Goal: Information Seeking & Learning: Learn about a topic

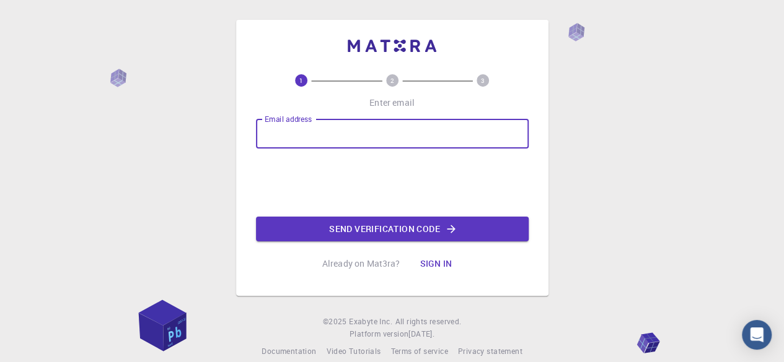
click at [362, 136] on input "Email address" at bounding box center [392, 134] width 273 height 30
type input "[EMAIL_ADDRESS][DOMAIN_NAME]"
click at [367, 234] on button "Send verification code" at bounding box center [392, 229] width 273 height 25
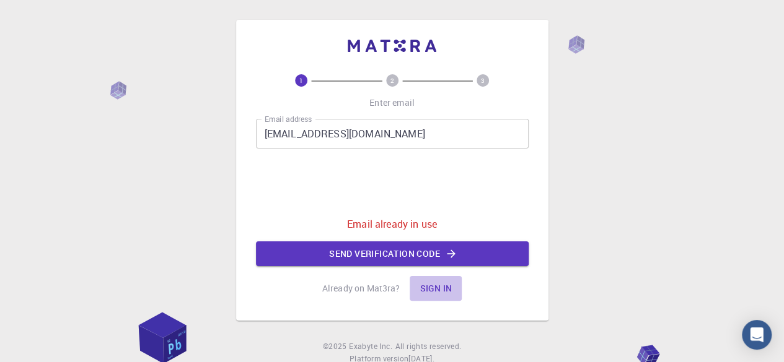
click at [436, 286] on button "Sign in" at bounding box center [435, 288] width 52 height 25
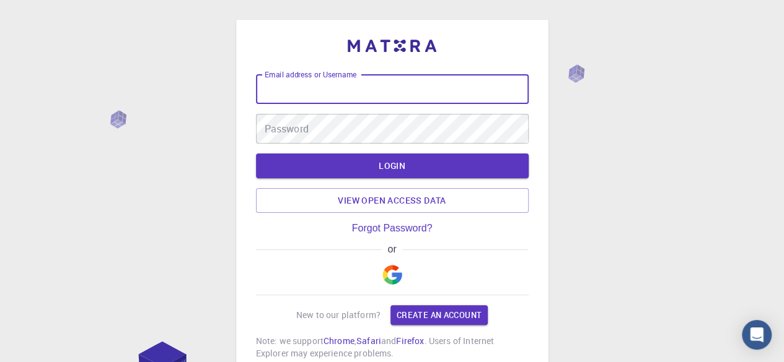
click at [309, 77] on div "Email address or Username Email address or Username" at bounding box center [392, 89] width 273 height 30
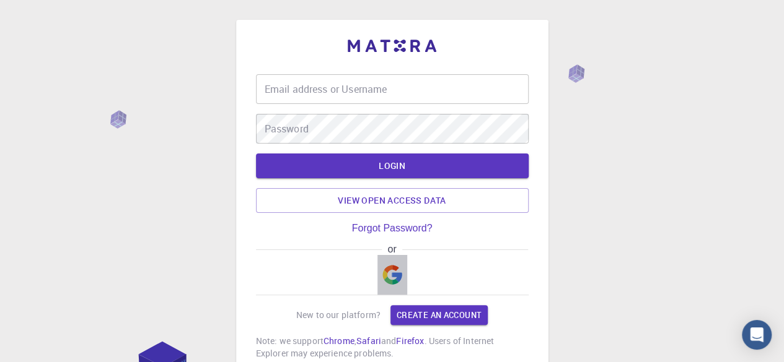
click at [390, 276] on img "button" at bounding box center [392, 275] width 20 height 20
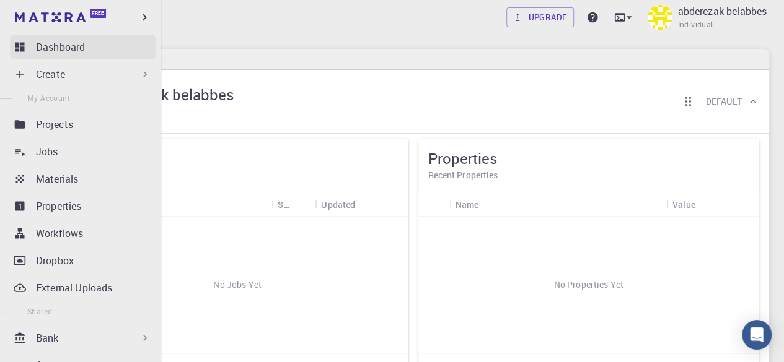
click at [46, 50] on p "Dashboard" at bounding box center [60, 47] width 49 height 15
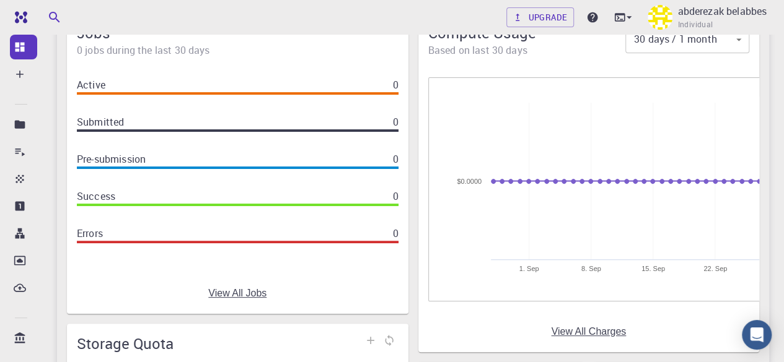
scroll to position [43, 0]
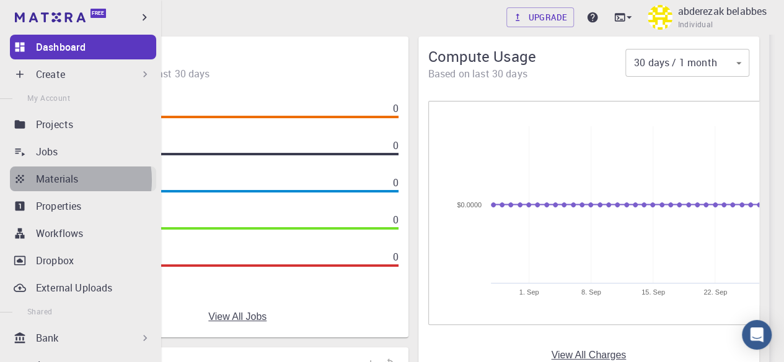
click at [57, 180] on p "Materials" at bounding box center [57, 179] width 42 height 15
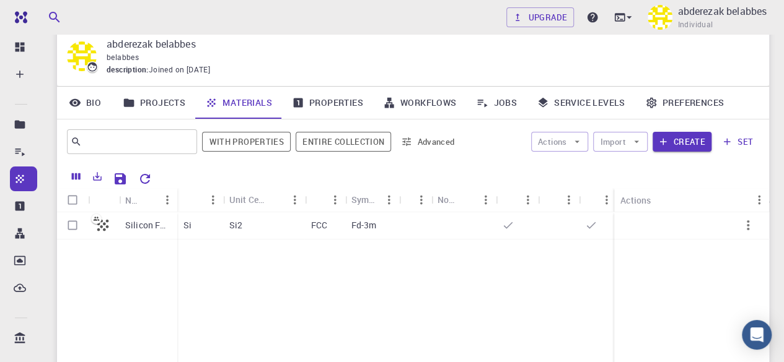
click at [328, 115] on link "Properties" at bounding box center [327, 103] width 91 height 32
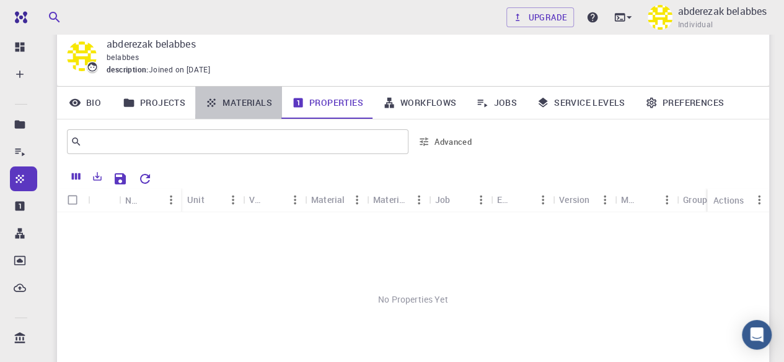
click at [263, 105] on link "Materials" at bounding box center [238, 103] width 87 height 32
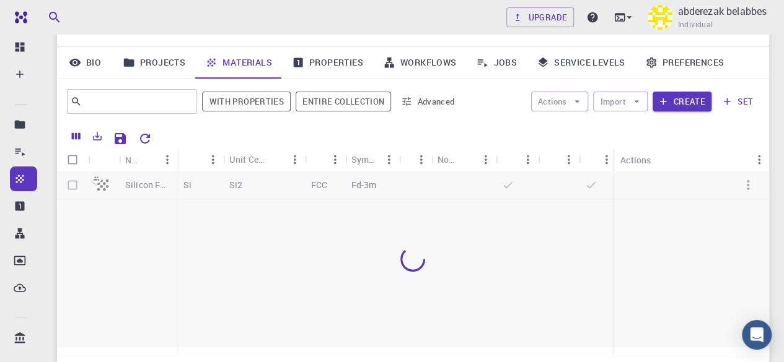
scroll to position [90, 0]
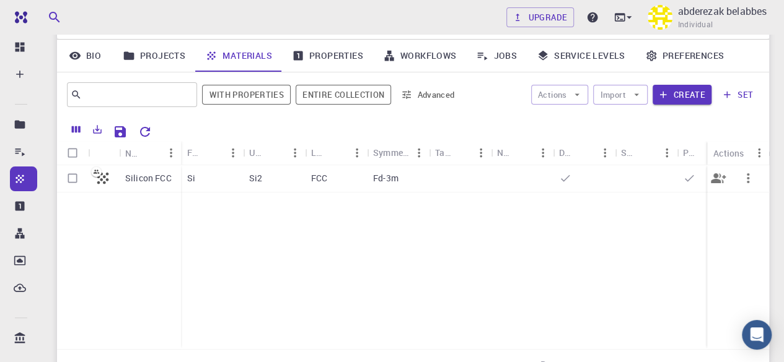
click at [293, 184] on div "Si2" at bounding box center [274, 178] width 62 height 27
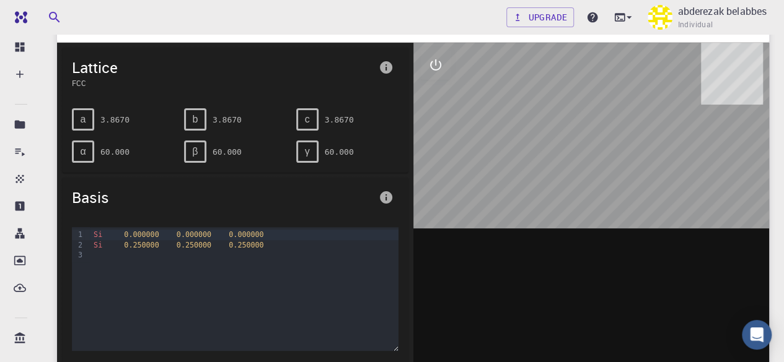
scroll to position [74, 0]
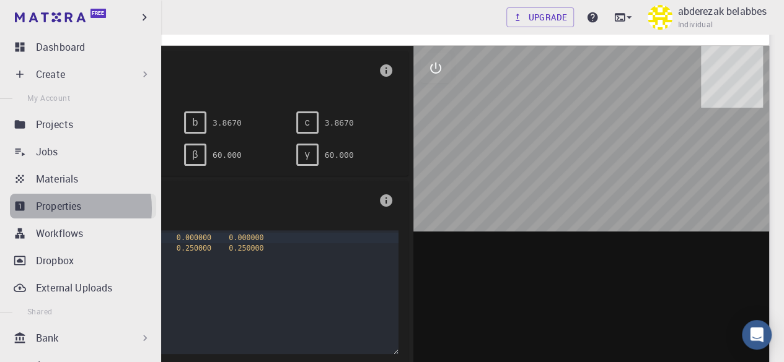
click at [58, 209] on p "Properties" at bounding box center [59, 206] width 46 height 15
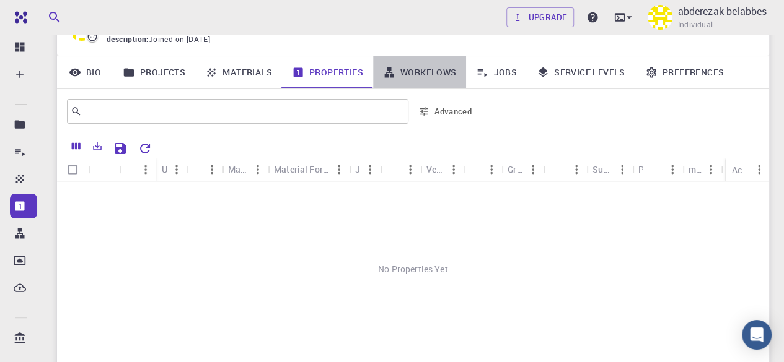
click at [419, 76] on link "Workflows" at bounding box center [420, 72] width 94 height 32
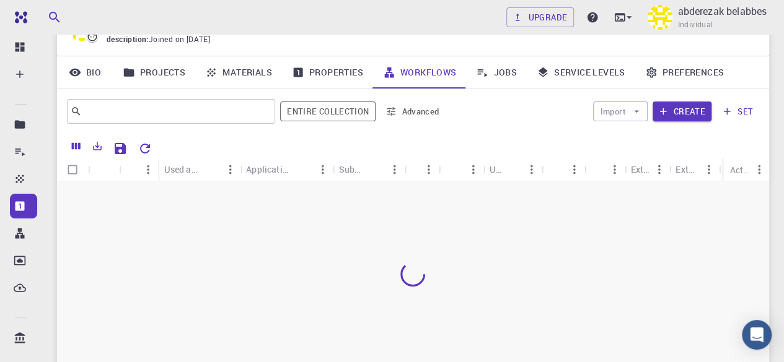
click at [341, 76] on link "Properties" at bounding box center [327, 72] width 91 height 32
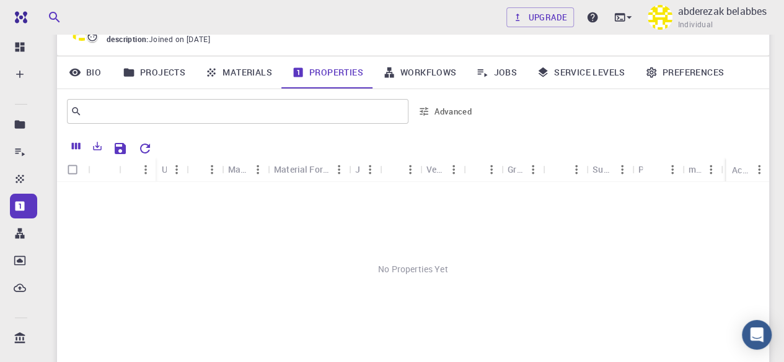
click at [416, 74] on link "Workflows" at bounding box center [420, 72] width 94 height 32
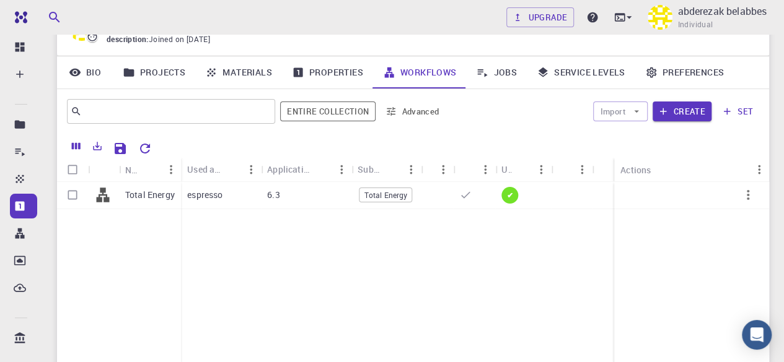
click at [504, 74] on link "Jobs" at bounding box center [496, 72] width 61 height 32
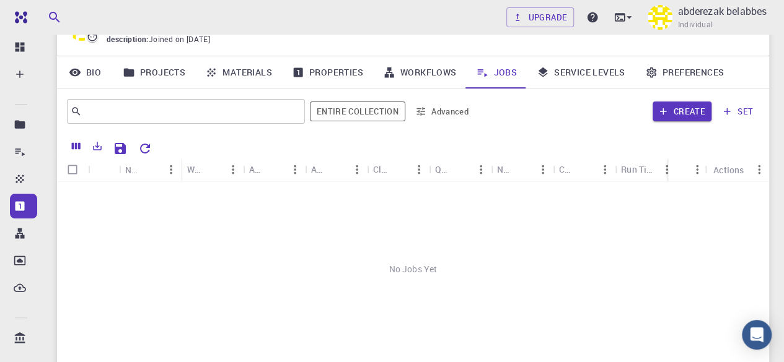
click at [579, 75] on link "Service Levels" at bounding box center [581, 72] width 108 height 32
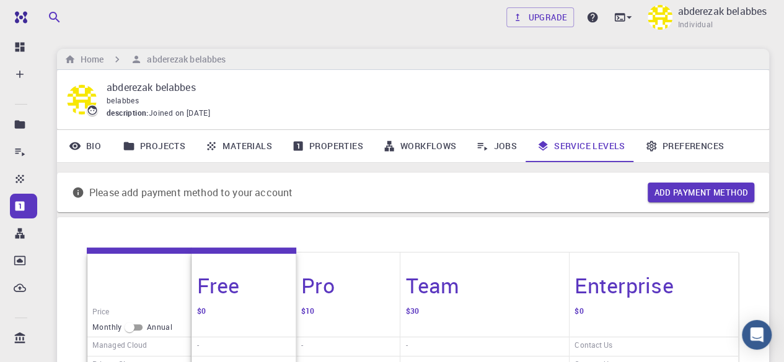
click at [688, 149] on link "Preferences" at bounding box center [684, 146] width 99 height 32
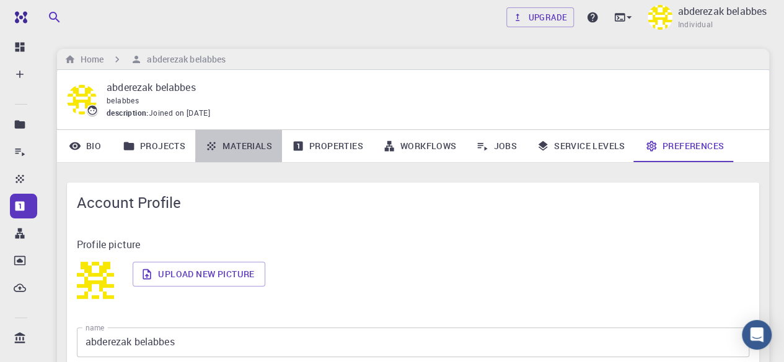
click at [259, 151] on link "Materials" at bounding box center [238, 146] width 87 height 32
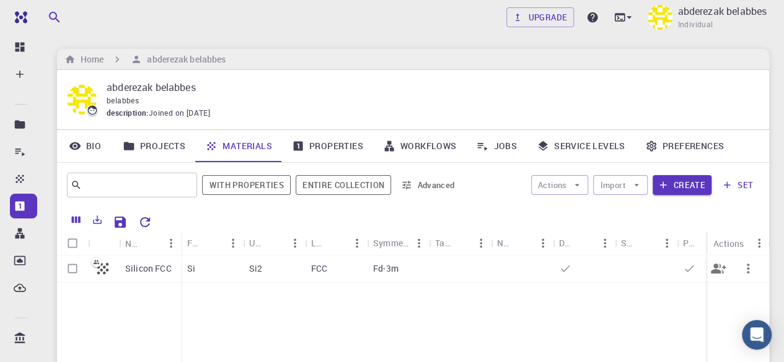
click at [356, 274] on div "FCC" at bounding box center [336, 269] width 62 height 27
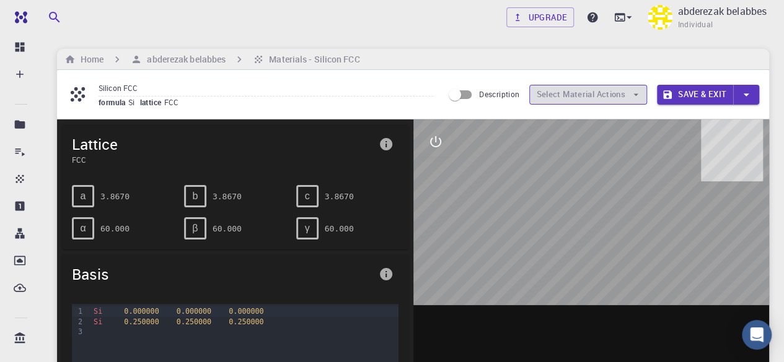
click at [581, 90] on button "Select Material Actions" at bounding box center [588, 95] width 118 height 20
click at [471, 94] on input "Description" at bounding box center [454, 95] width 71 height 24
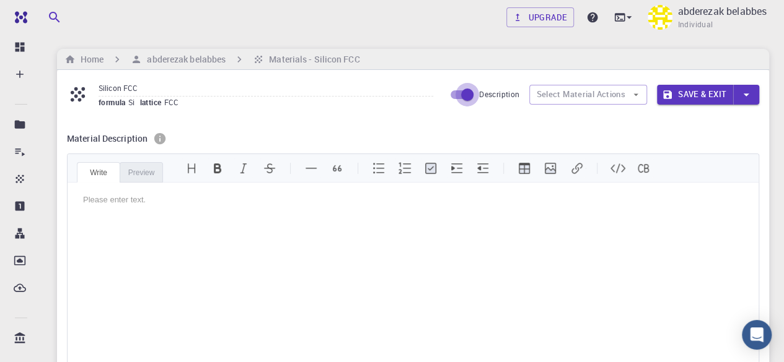
click at [458, 92] on input "Description" at bounding box center [467, 95] width 71 height 24
checkbox input "false"
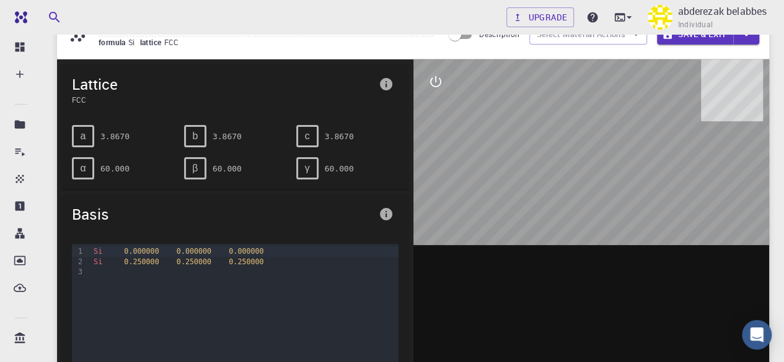
scroll to position [61, 0]
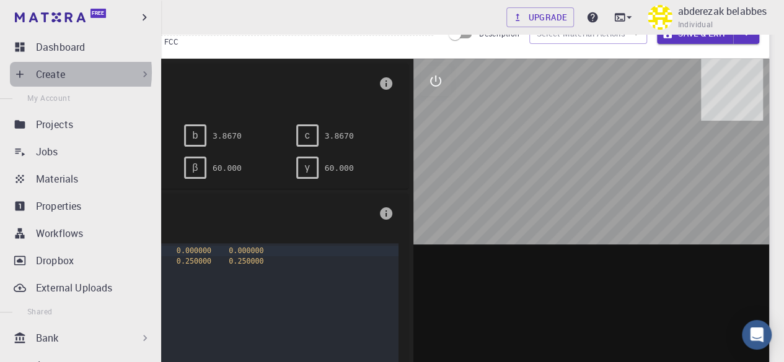
click at [48, 72] on p "Create" at bounding box center [50, 74] width 29 height 15
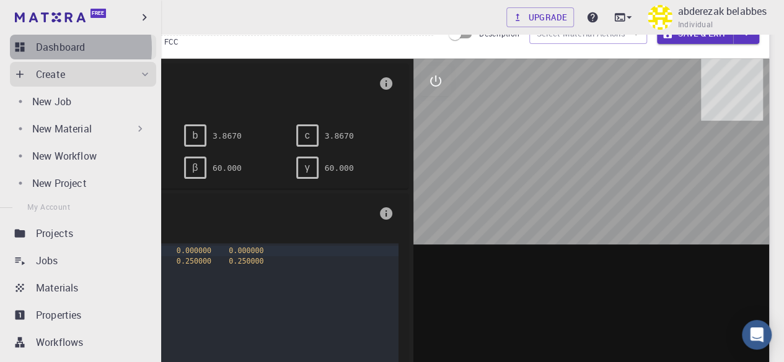
click at [51, 48] on p "Dashboard" at bounding box center [60, 47] width 49 height 15
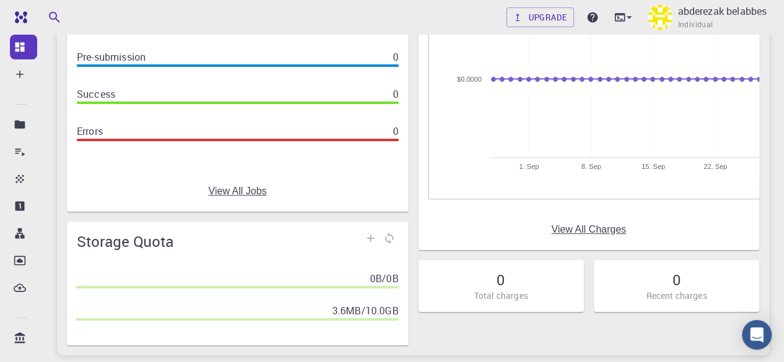
scroll to position [260, 0]
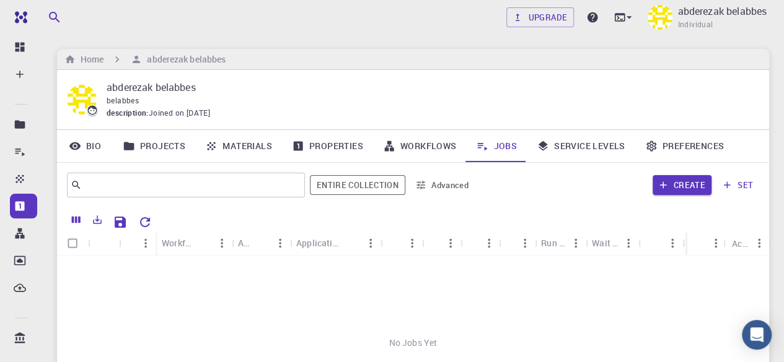
scroll to position [74, 0]
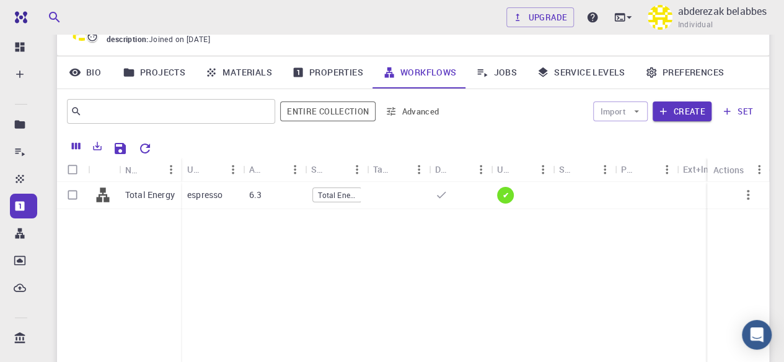
scroll to position [90, 0]
